Goal: Task Accomplishment & Management: Use online tool/utility

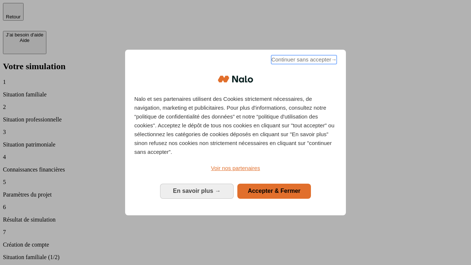
click at [303, 61] on span "Continuer sans accepter →" at bounding box center [303, 59] width 65 height 9
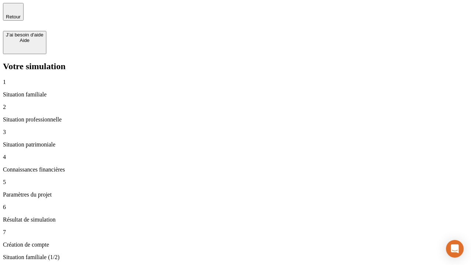
type input "30 000"
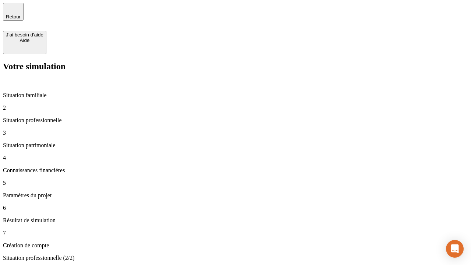
type input "40 000"
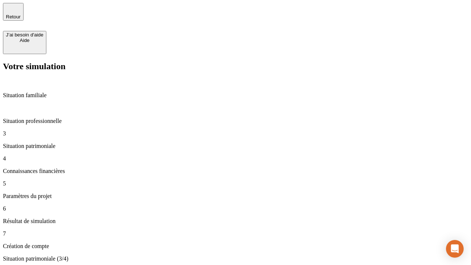
type input "1 100"
type input "20"
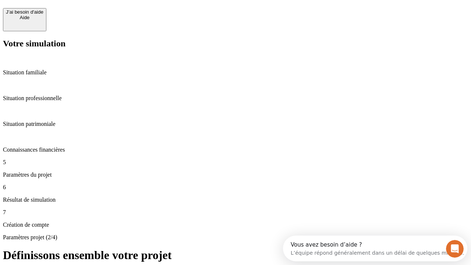
scroll to position [7, 0]
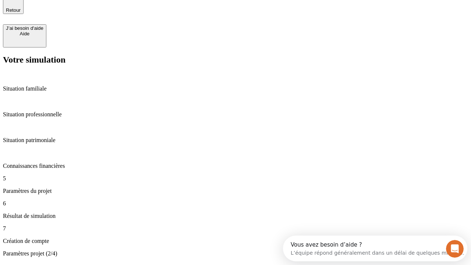
type input "40"
type input "62"
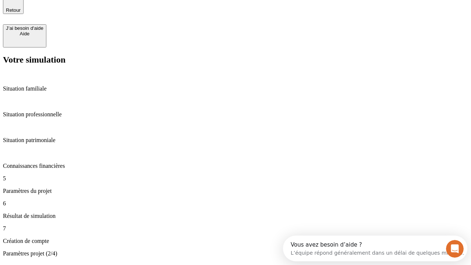
type input "50 000"
type input "640"
